Goal: Information Seeking & Learning: Find specific fact

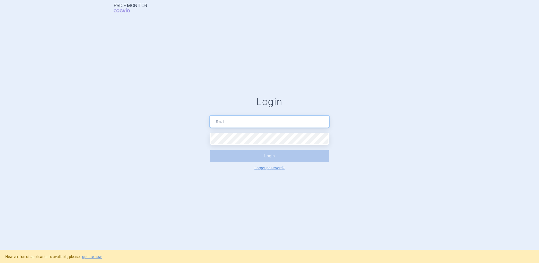
click at [238, 124] on input "text" at bounding box center [269, 122] width 119 height 12
click at [90, 258] on link "update now" at bounding box center [92, 257] width 20 height 4
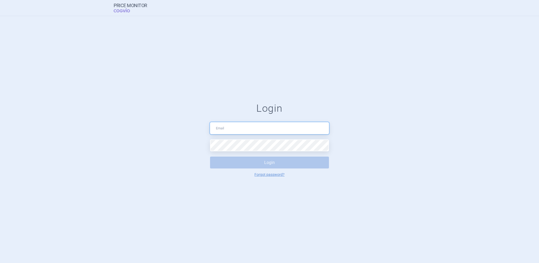
click at [228, 131] on input "text" at bounding box center [269, 128] width 119 height 12
type input "[PERSON_NAME][EMAIL_ADDRESS][DOMAIN_NAME]"
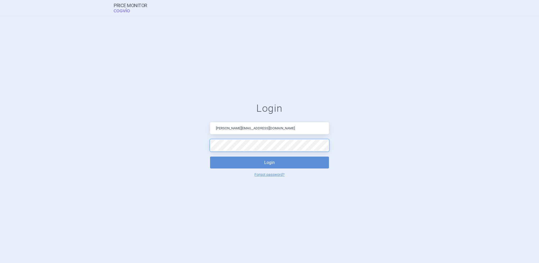
click at [210, 157] on button "Login" at bounding box center [269, 163] width 119 height 12
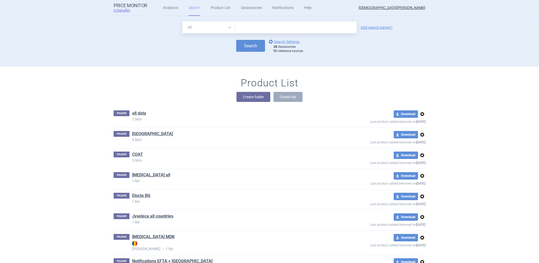
click at [244, 28] on input "text" at bounding box center [296, 27] width 122 height 12
type input "[MEDICAL_DATA]"
click button "Search" at bounding box center [250, 46] width 29 height 12
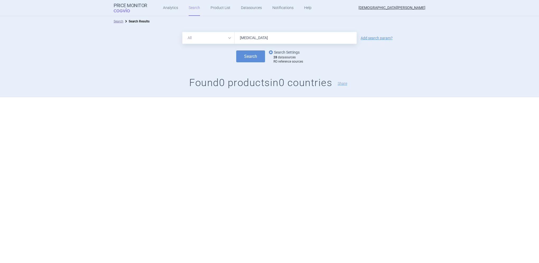
click at [278, 50] on link "options Search Settings" at bounding box center [284, 52] width 32 height 6
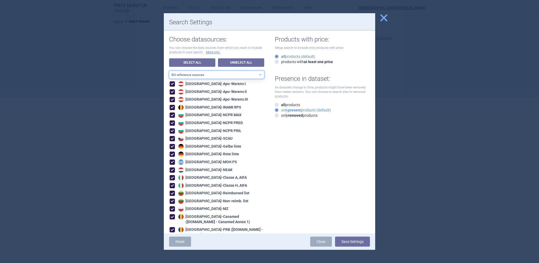
click at [190, 72] on select "All data sources CZ reference sources - Reimbursement SK reference sources - Of…" at bounding box center [216, 75] width 95 height 8
select select "ALL_DATA_SOURCES_ID"
click at [169, 71] on select "All data sources CZ reference sources - Reimbursement SK reference sources - Of…" at bounding box center [216, 75] width 95 height 8
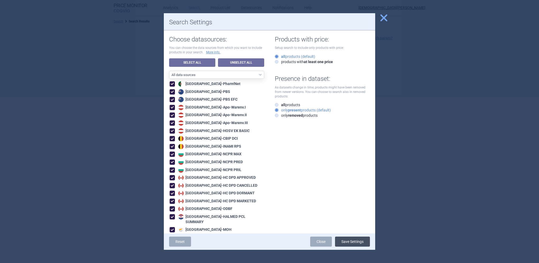
click at [351, 244] on button "Save Settings" at bounding box center [352, 242] width 35 height 10
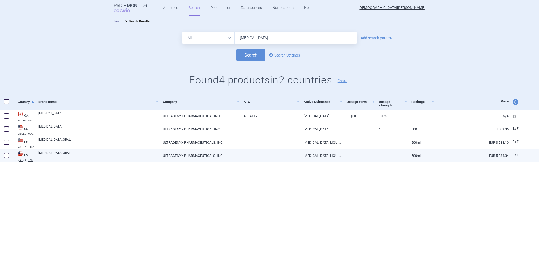
click at [317, 155] on link "[MEDICAL_DATA] LIQUID,ORAL" at bounding box center [321, 155] width 43 height 13
select select "EUR"
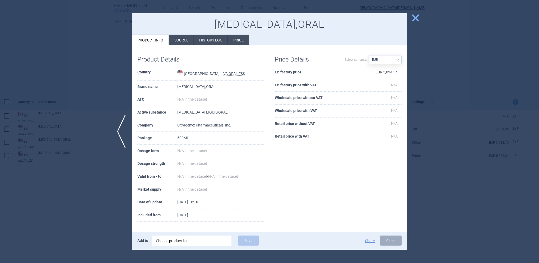
click at [107, 174] on div at bounding box center [269, 131] width 539 height 263
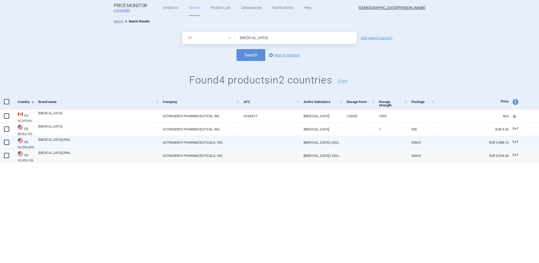
click at [49, 139] on link "[MEDICAL_DATA],ORAL" at bounding box center [98, 142] width 121 height 10
select select "EUR"
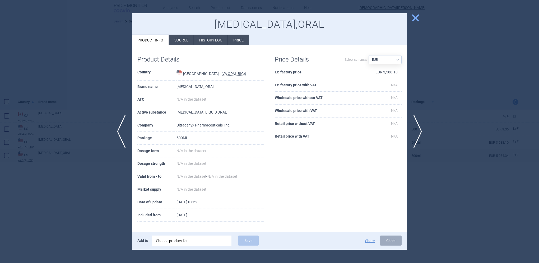
click at [94, 190] on div at bounding box center [269, 131] width 539 height 263
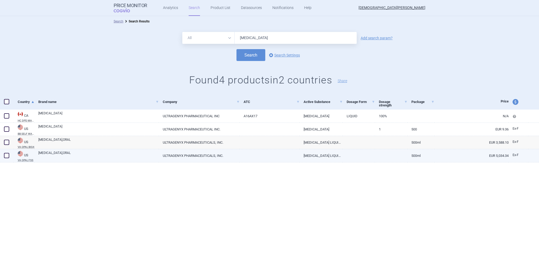
click at [52, 153] on link "[MEDICAL_DATA],ORAL" at bounding box center [98, 156] width 121 height 10
select select "EUR"
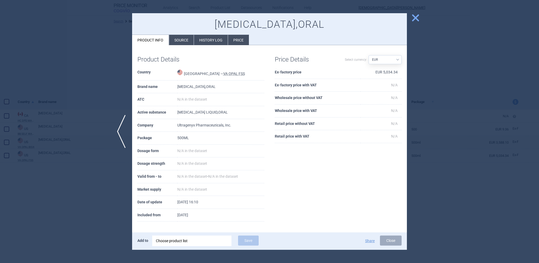
click at [90, 180] on div at bounding box center [269, 131] width 539 height 263
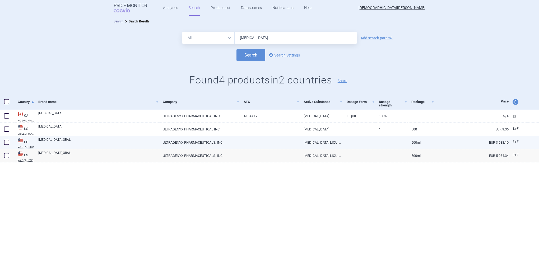
click at [45, 139] on link "[MEDICAL_DATA],ORAL" at bounding box center [98, 142] width 121 height 10
select select "EUR"
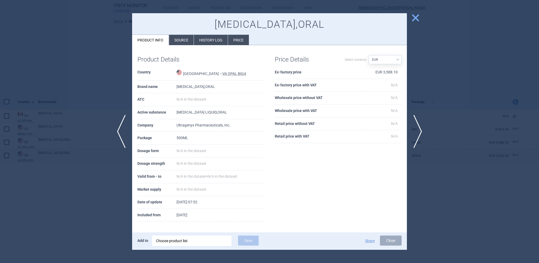
click at [210, 38] on li "History log" at bounding box center [211, 40] width 34 height 10
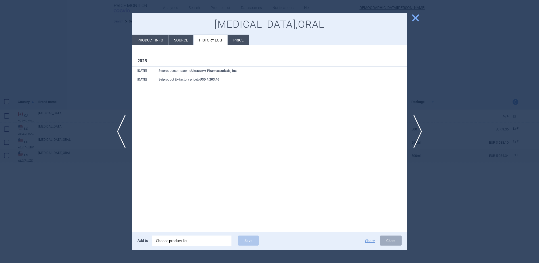
click at [186, 41] on li "Source" at bounding box center [181, 40] width 25 height 10
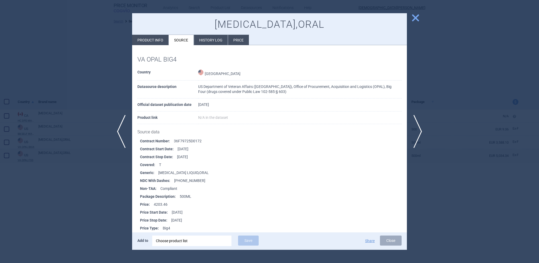
click at [73, 163] on div at bounding box center [269, 131] width 539 height 263
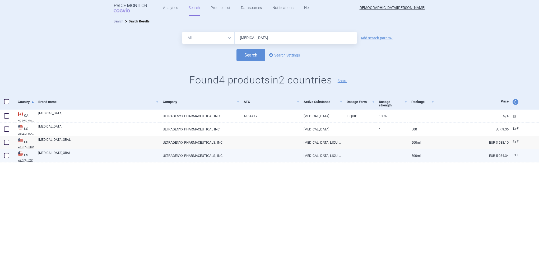
click at [53, 153] on link "[MEDICAL_DATA],ORAL" at bounding box center [98, 156] width 121 height 10
select select "EUR"
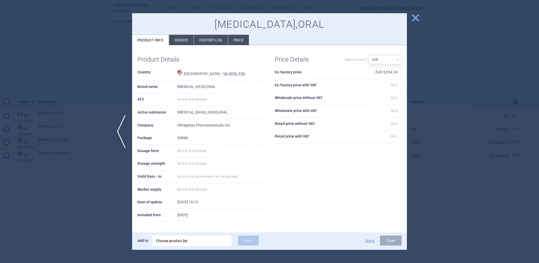
click at [183, 39] on li "Source" at bounding box center [181, 40] width 25 height 10
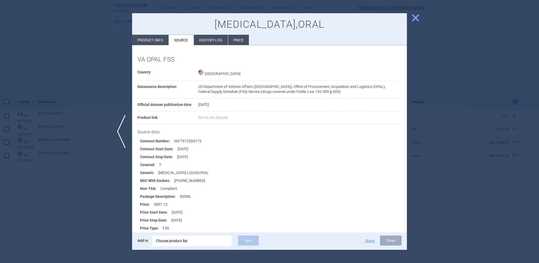
click at [151, 38] on li "Product info" at bounding box center [150, 40] width 36 height 10
select select "EUR"
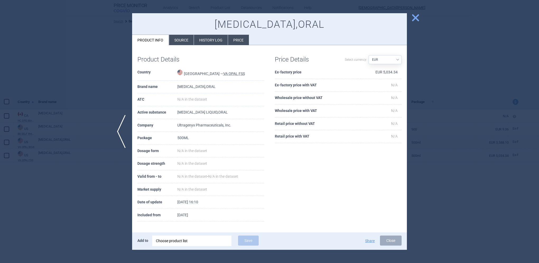
click at [415, 20] on span "close" at bounding box center [415, 17] width 9 height 9
